Goal: Task Accomplishment & Management: Manage account settings

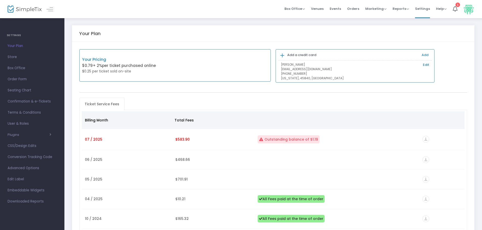
click at [283, 55] on icon at bounding box center [283, 55] width 4 height 5
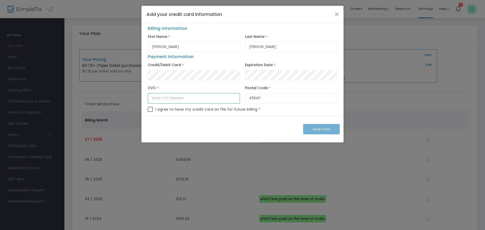
click at [182, 99] on input "text" at bounding box center [194, 98] width 92 height 10
type input "095"
click at [151, 110] on span at bounding box center [150, 109] width 5 height 5
click at [150, 112] on input "checkbox" at bounding box center [150, 112] width 0 height 0
checkbox input "true"
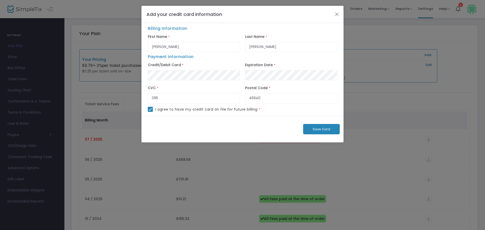
click at [314, 129] on span "Save Card" at bounding box center [321, 129] width 17 height 5
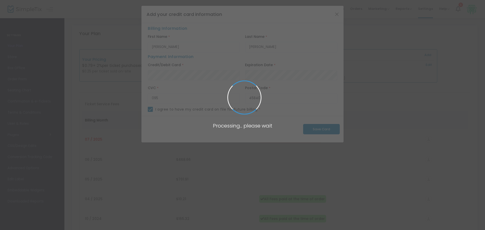
checkbox input "false"
